Goal: Transaction & Acquisition: Purchase product/service

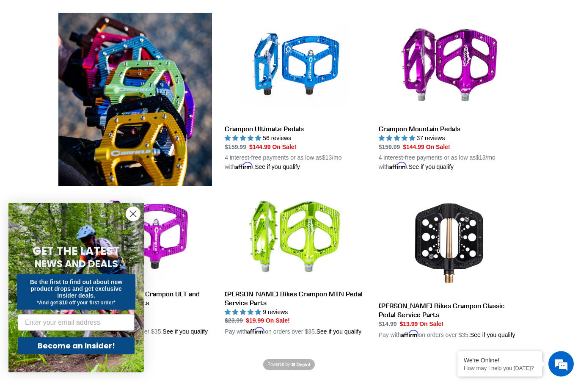
scroll to position [240, 0]
click at [291, 133] on link "Crampon Ultimate Pedals" at bounding box center [295, 92] width 141 height 159
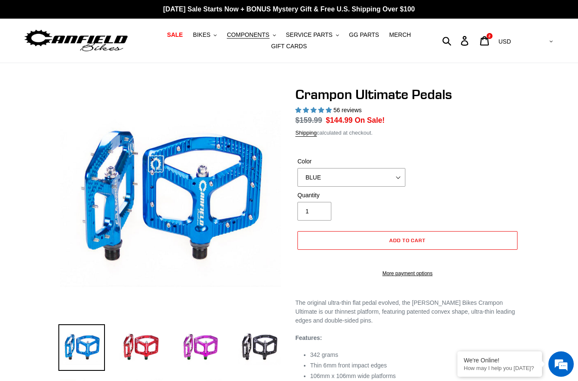
select select "highest-rating"
click at [397, 177] on select "BLUE RED PURPLE STEALTH BRONZE GREY TURQUOISE BLACK POLISHED BAJA GOLD PNW GREE…" at bounding box center [352, 177] width 108 height 19
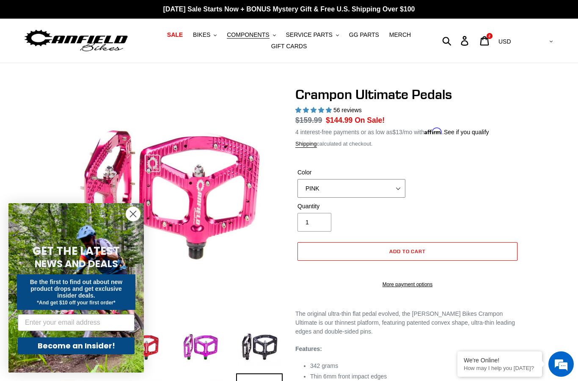
click at [397, 188] on select "BLUE RED PURPLE STEALTH BRONZE GREY TURQUOISE BLACK POLISHED BAJA GOLD PNW GREE…" at bounding box center [352, 188] width 108 height 19
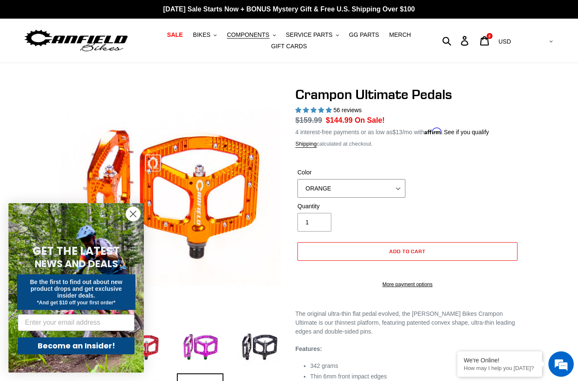
click at [400, 189] on select "BLUE RED PURPLE STEALTH BRONZE GREY TURQUOISE BLACK POLISHED BAJA GOLD PNW GREE…" at bounding box center [352, 188] width 108 height 19
select select "PINK"
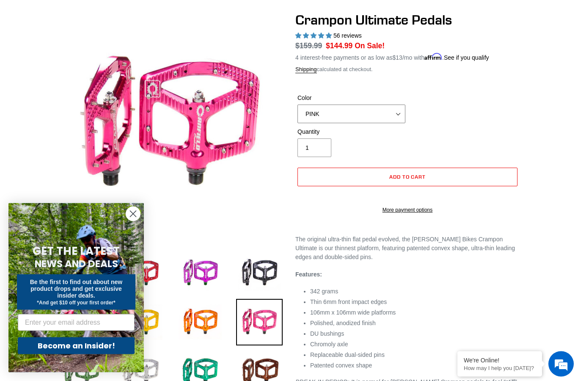
scroll to position [75, 0]
click at [408, 175] on span "Add to cart" at bounding box center [407, 177] width 37 height 6
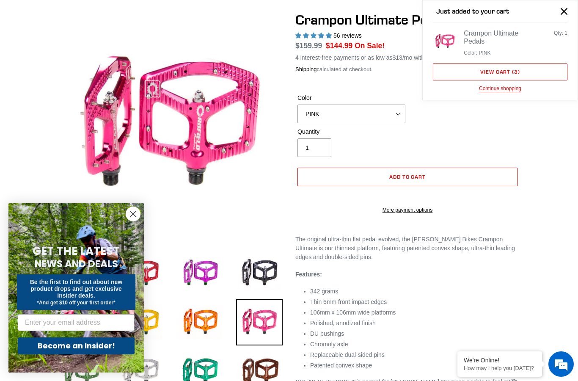
click at [494, 69] on link "View cart ( 3 )" at bounding box center [500, 72] width 135 height 17
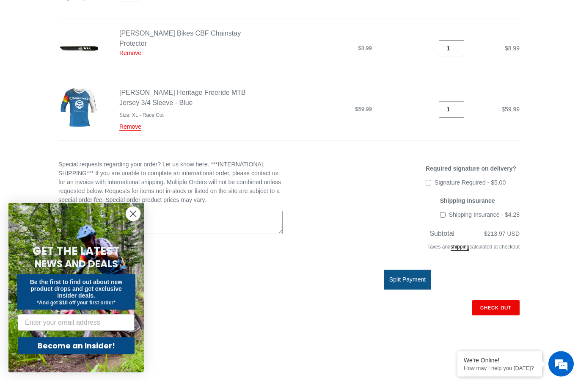
scroll to position [207, 0]
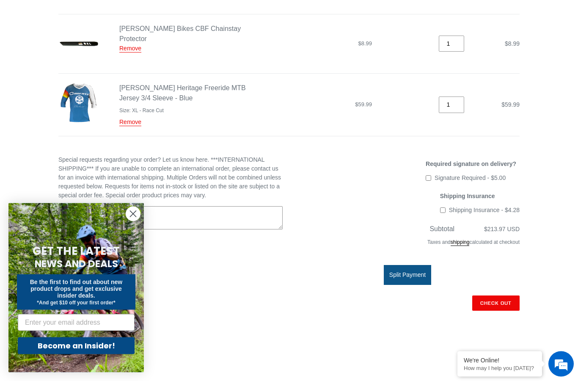
click at [132, 119] on link "Remove" at bounding box center [130, 123] width 22 height 8
click at [129, 119] on link "Remove" at bounding box center [130, 123] width 22 height 8
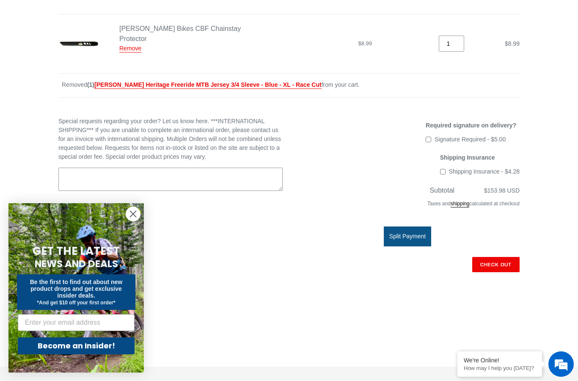
scroll to position [193, 0]
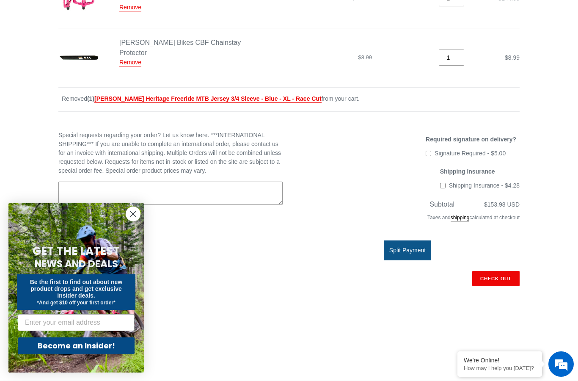
click at [129, 59] on link "Remove" at bounding box center [130, 63] width 22 height 8
click at [131, 59] on link "Remove" at bounding box center [130, 63] width 22 height 8
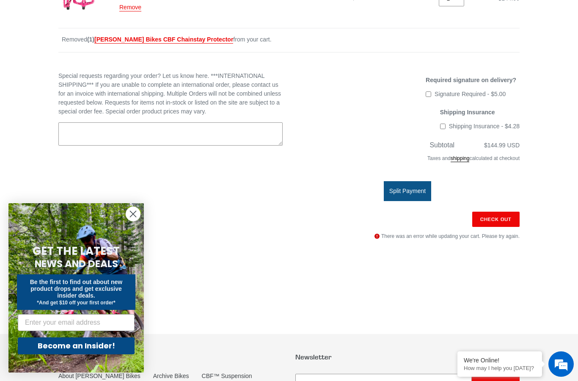
scroll to position [227, 0]
